Goal: Information Seeking & Learning: Learn about a topic

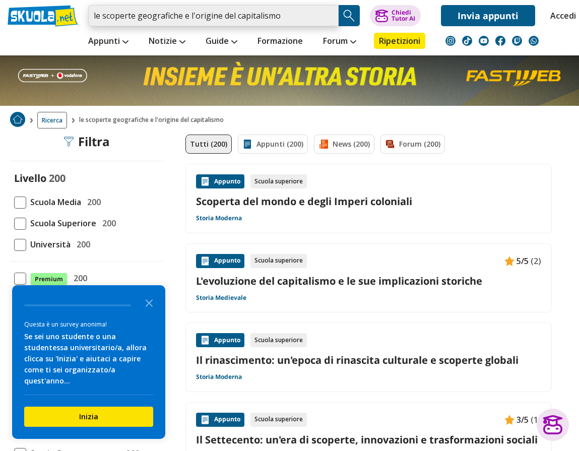
click at [166, 12] on input "le scoperte geografiche e l'origine del capitalismo" at bounding box center [213, 15] width 250 height 21
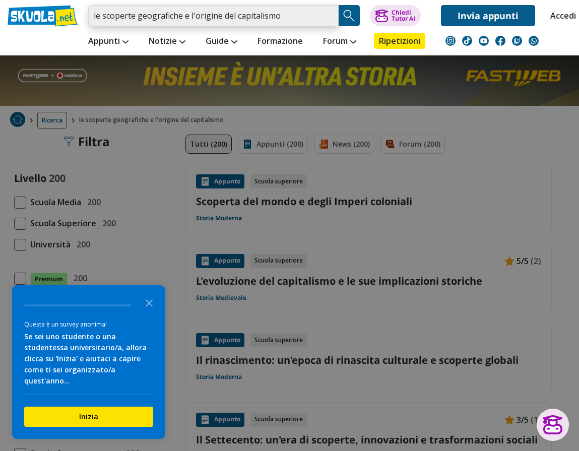
click at [276, 22] on input "le scoperte geografiche e l'origine del capitalismo" at bounding box center [213, 15] width 250 height 21
click at [283, 19] on input "le scoperte geografiche e l'origine del capitalismo" at bounding box center [213, 15] width 250 height 21
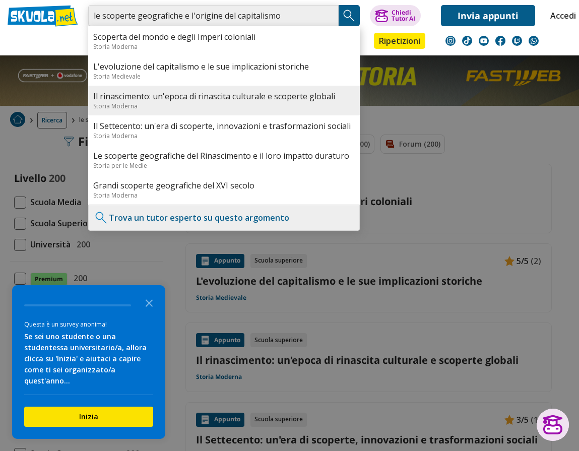
type input "le scoperte geografiche e l'origine del capitalismo"
click at [222, 95] on link "Il rinascimento: un'epoca di rinascita culturale e scoperte globali" at bounding box center [224, 96] width 262 height 11
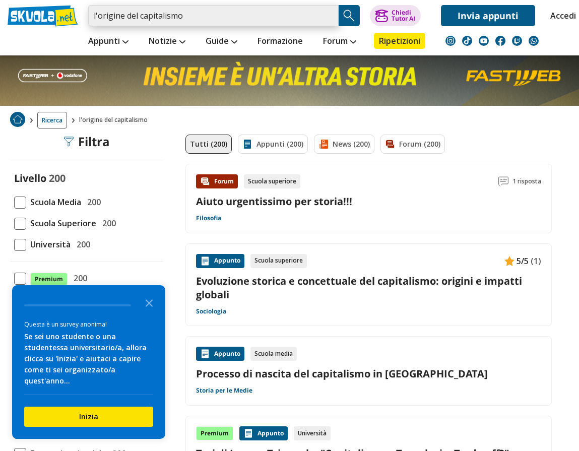
click at [198, 13] on input "l'origine del capitalismo" at bounding box center [213, 15] width 250 height 21
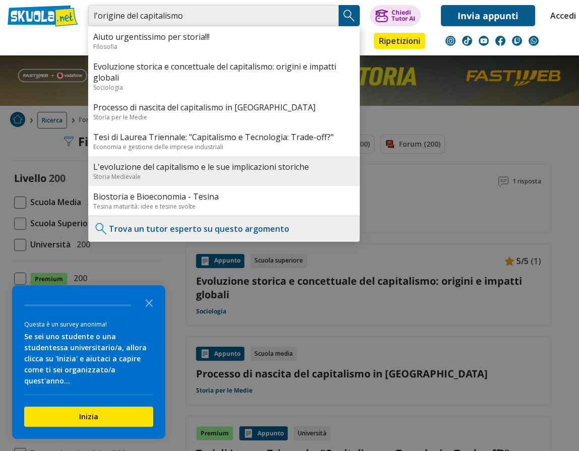
type input "l'origine del capitalismo"
click at [191, 165] on link "L'evoluzione del capitalismo e le sue implicazioni storiche" at bounding box center [224, 166] width 262 height 11
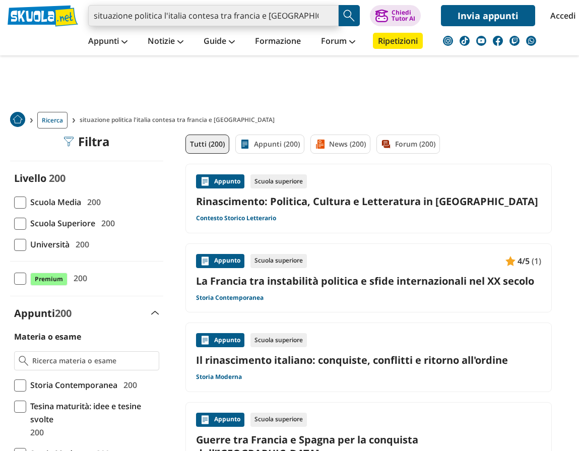
click at [299, 15] on input "situazione politica l'italia contesa tra francia e spagna" at bounding box center [213, 15] width 250 height 21
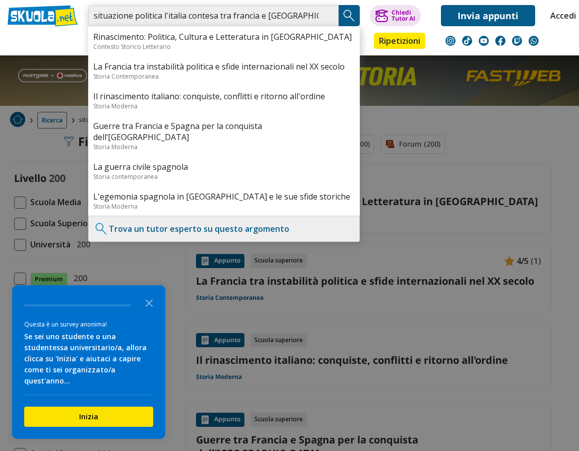
drag, startPoint x: 296, startPoint y: 18, endPoint x: 68, endPoint y: 10, distance: 228.9
click at [68, 10] on div "situazione politica l'italia contesa tra francia e spagna Rinascimento: Politic…" at bounding box center [289, 13] width 579 height 26
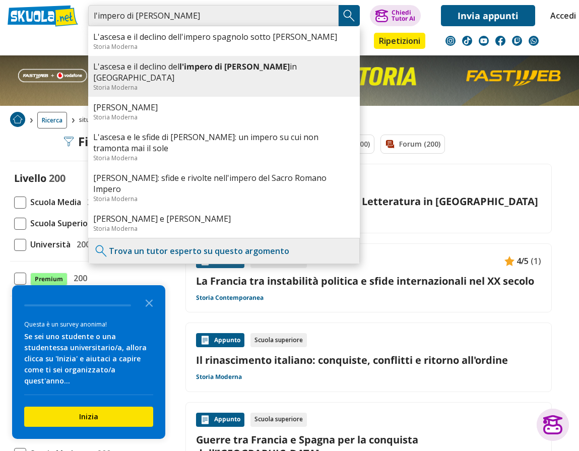
type input "l'impero di carlo V"
click at [161, 69] on link "L'ascesa e il declino del l'impero di Carlo V in Europa" at bounding box center [224, 72] width 262 height 22
